Goal: Transaction & Acquisition: Download file/media

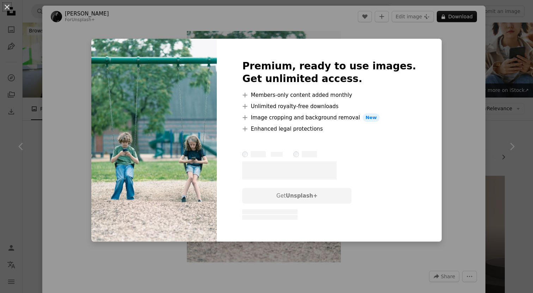
scroll to position [471, 0]
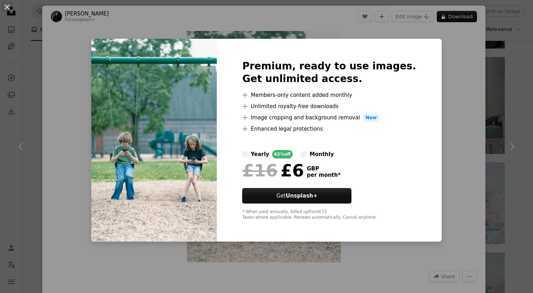
click at [514, 94] on div "An X shape Premium, ready to use images. Get unlimited access. A plus sign Memb…" at bounding box center [266, 146] width 533 height 293
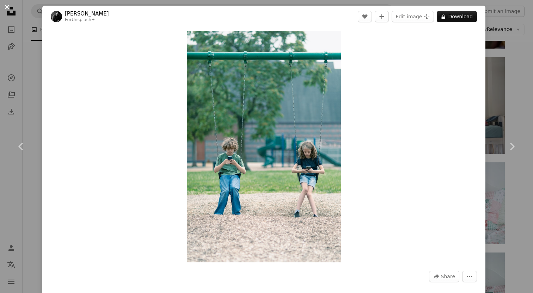
click at [10, 7] on button "An X shape" at bounding box center [7, 7] width 8 height 8
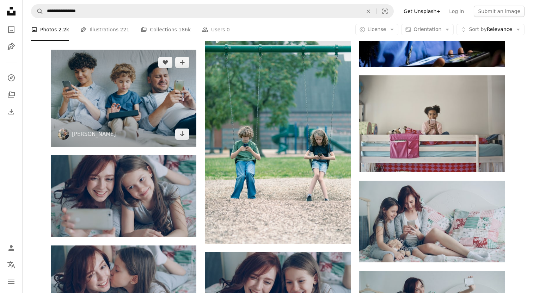
scroll to position [433, 0]
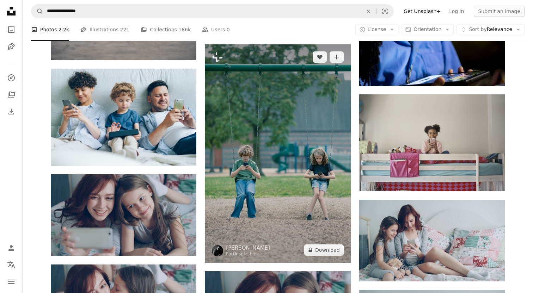
click at [311, 134] on img at bounding box center [278, 153] width 146 height 219
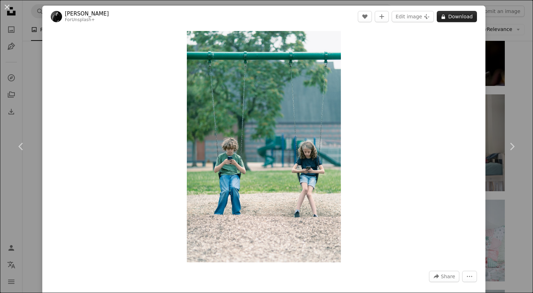
click at [467, 16] on button "A lock Download" at bounding box center [457, 16] width 40 height 11
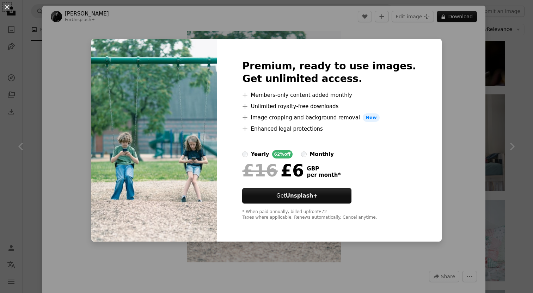
click at [525, 103] on div "An X shape Premium, ready to use images. Get unlimited access. A plus sign Memb…" at bounding box center [266, 146] width 533 height 293
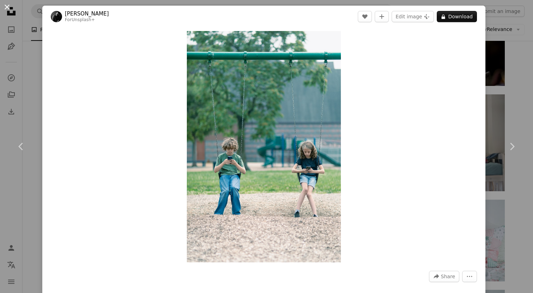
click at [6, 7] on button "An X shape" at bounding box center [7, 7] width 8 height 8
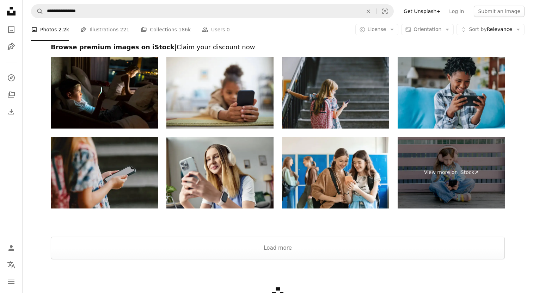
scroll to position [1143, 0]
